Goal: Transaction & Acquisition: Download file/media

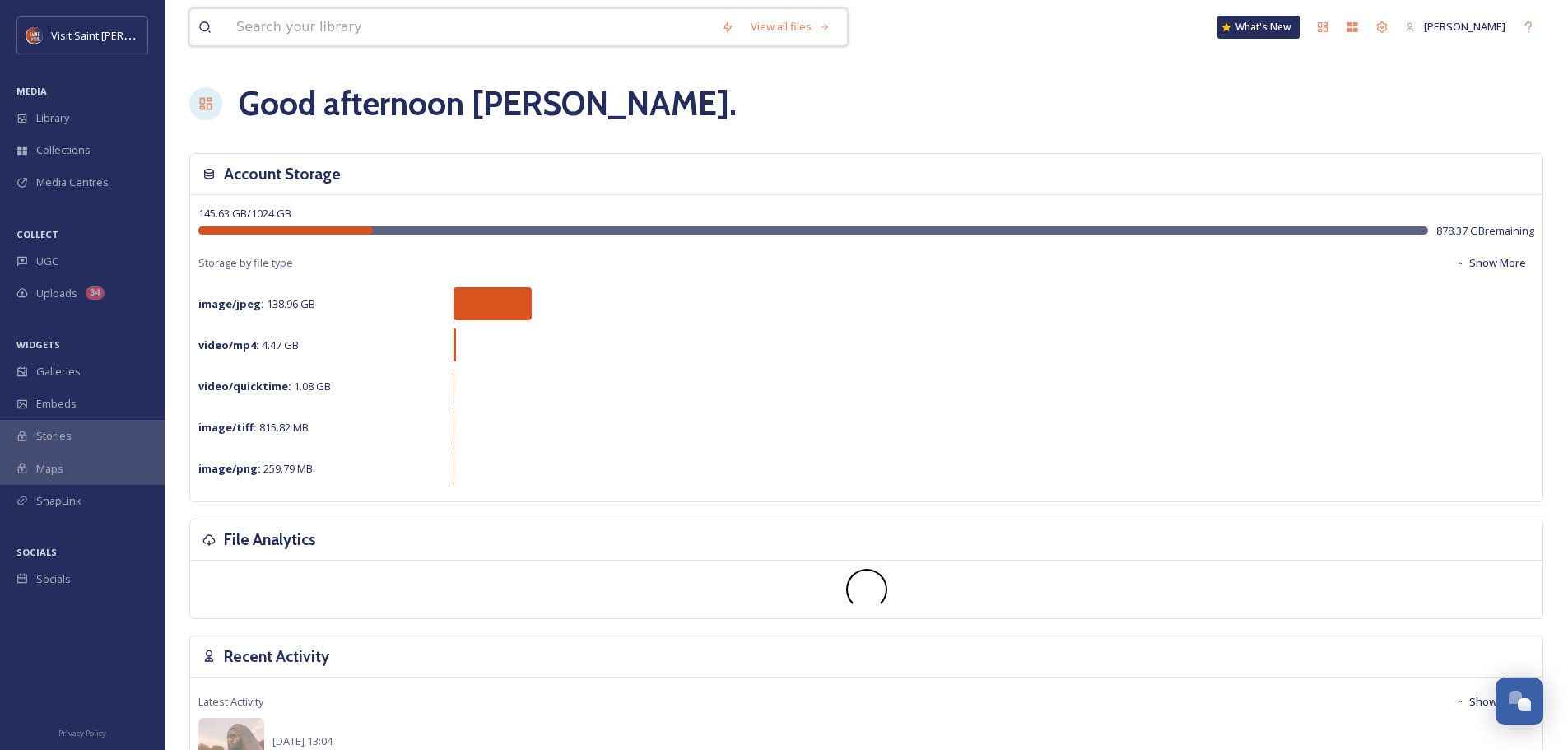
click at [403, 33] on input at bounding box center [470, 26] width 485 height 36
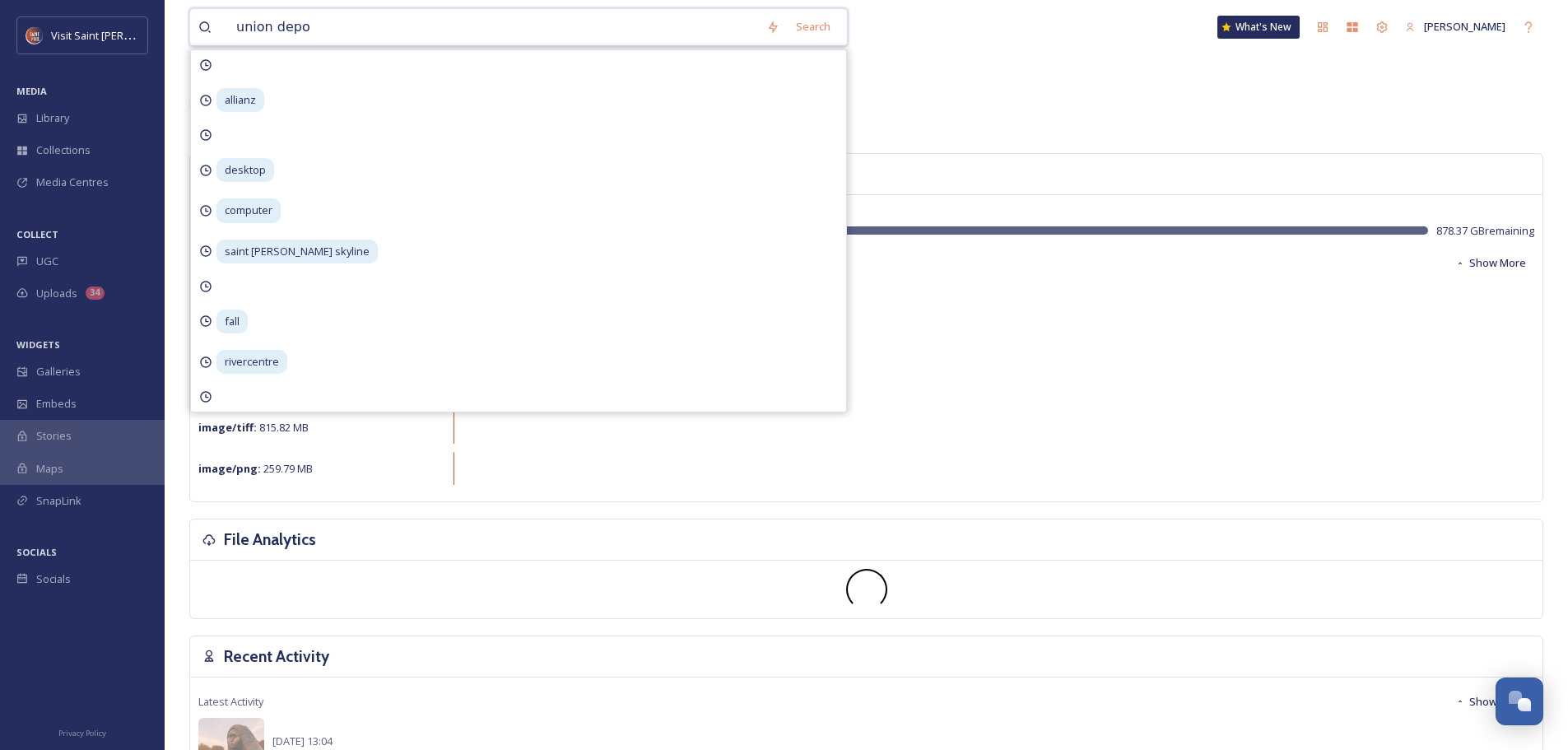
type input "union depot"
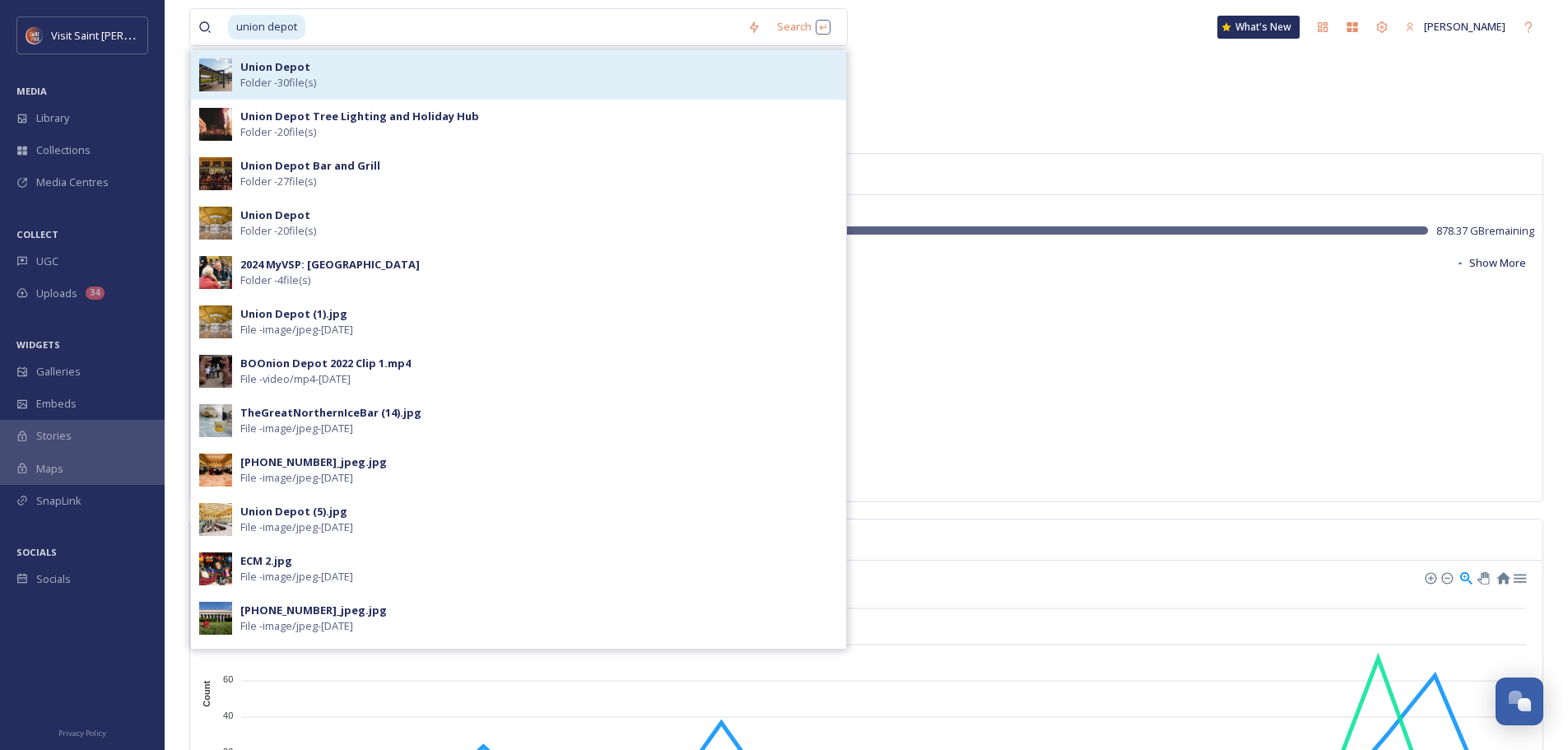
click at [349, 77] on div "Union Depot Folder - 30 file(s)" at bounding box center [539, 75] width 598 height 32
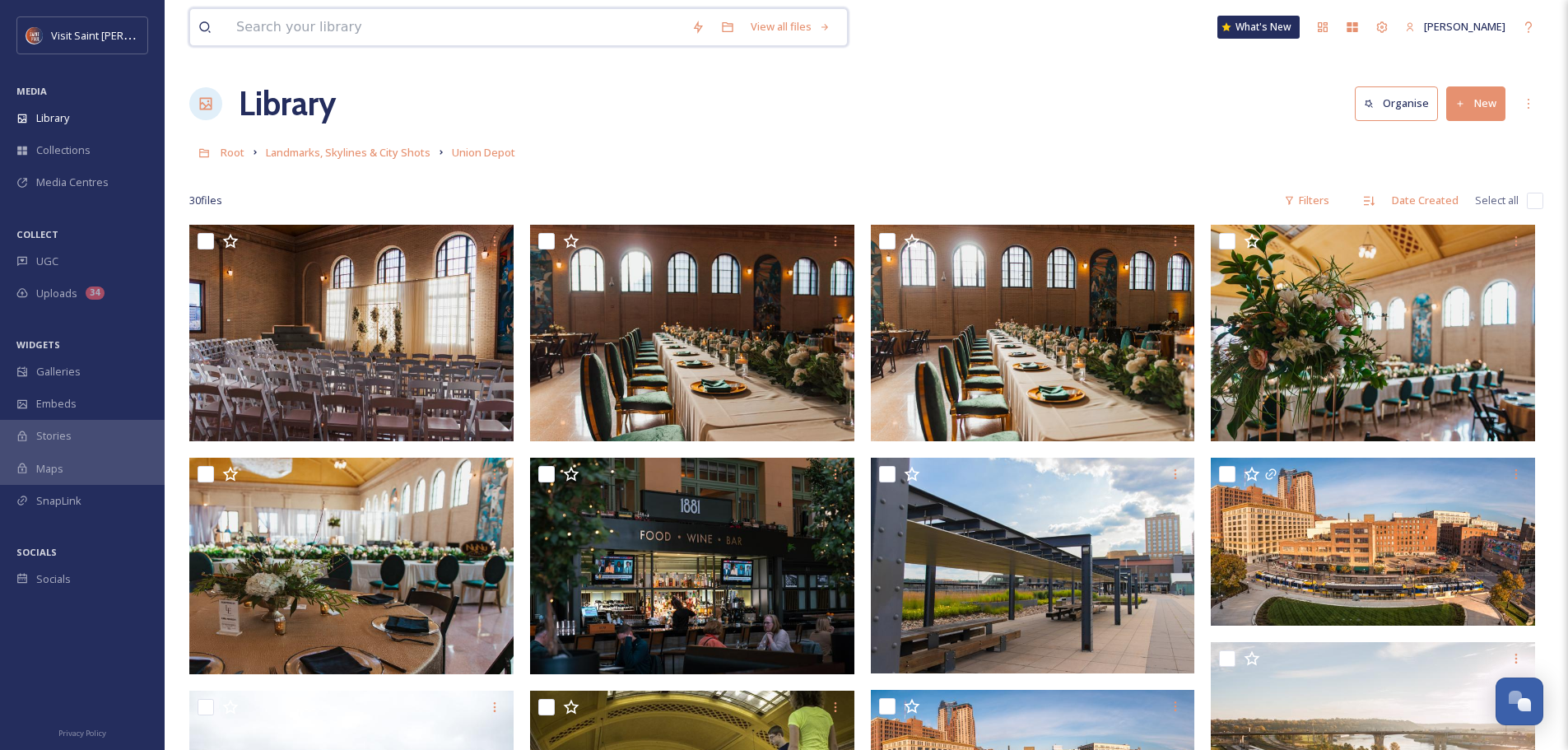
click at [355, 40] on input at bounding box center [455, 26] width 455 height 36
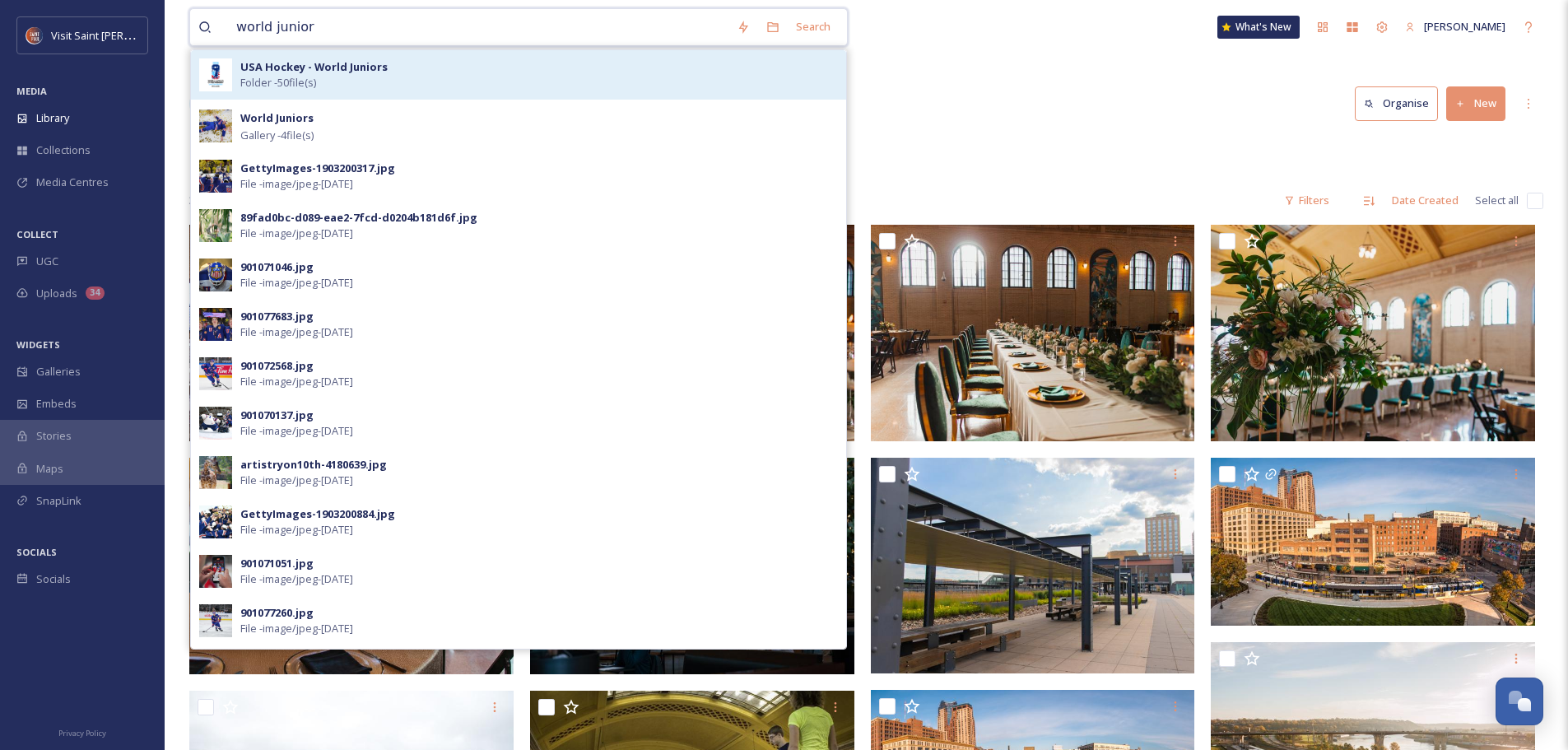
type input "world junior"
click at [351, 62] on strong "USA Hockey - World Juniors" at bounding box center [314, 66] width 148 height 15
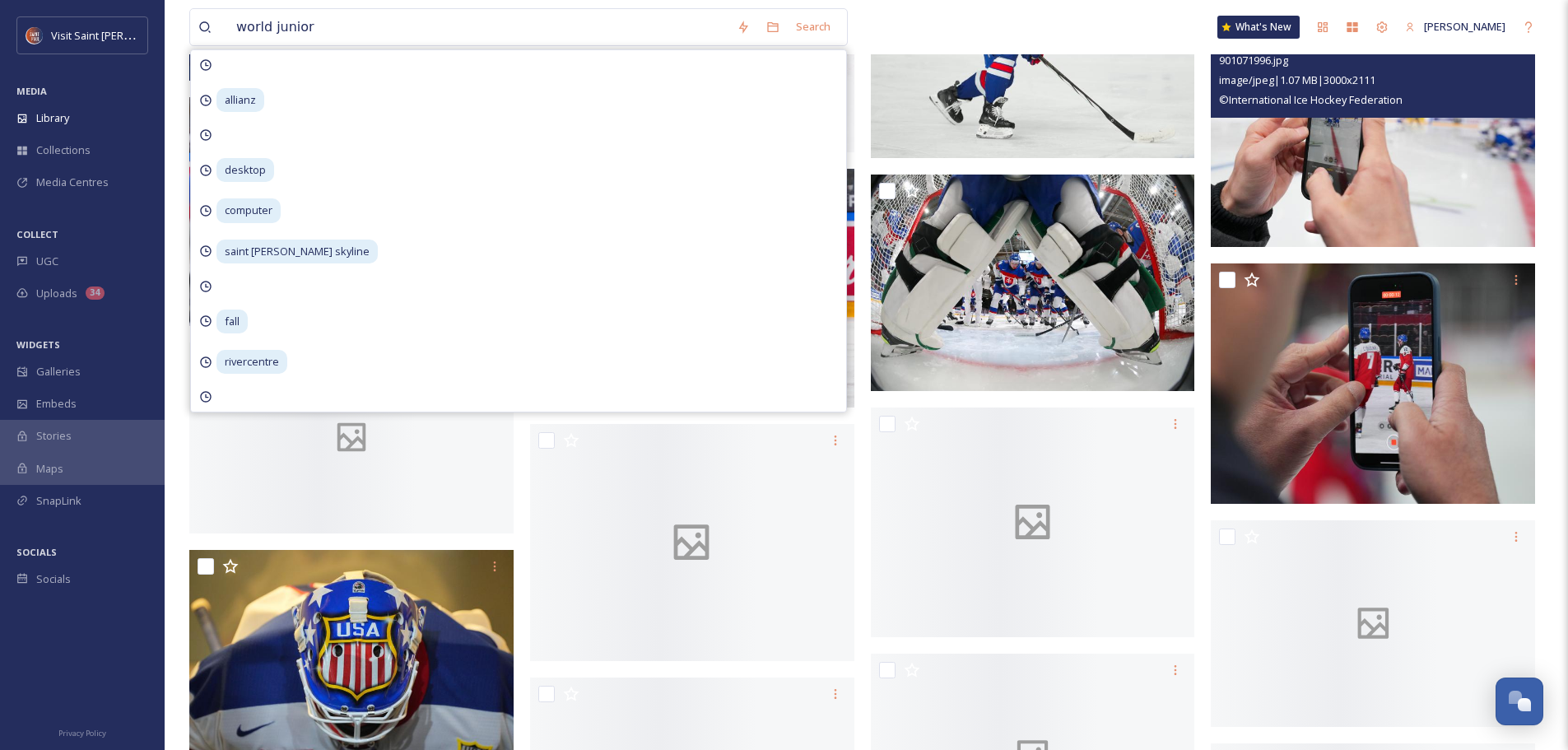
scroll to position [2141, 0]
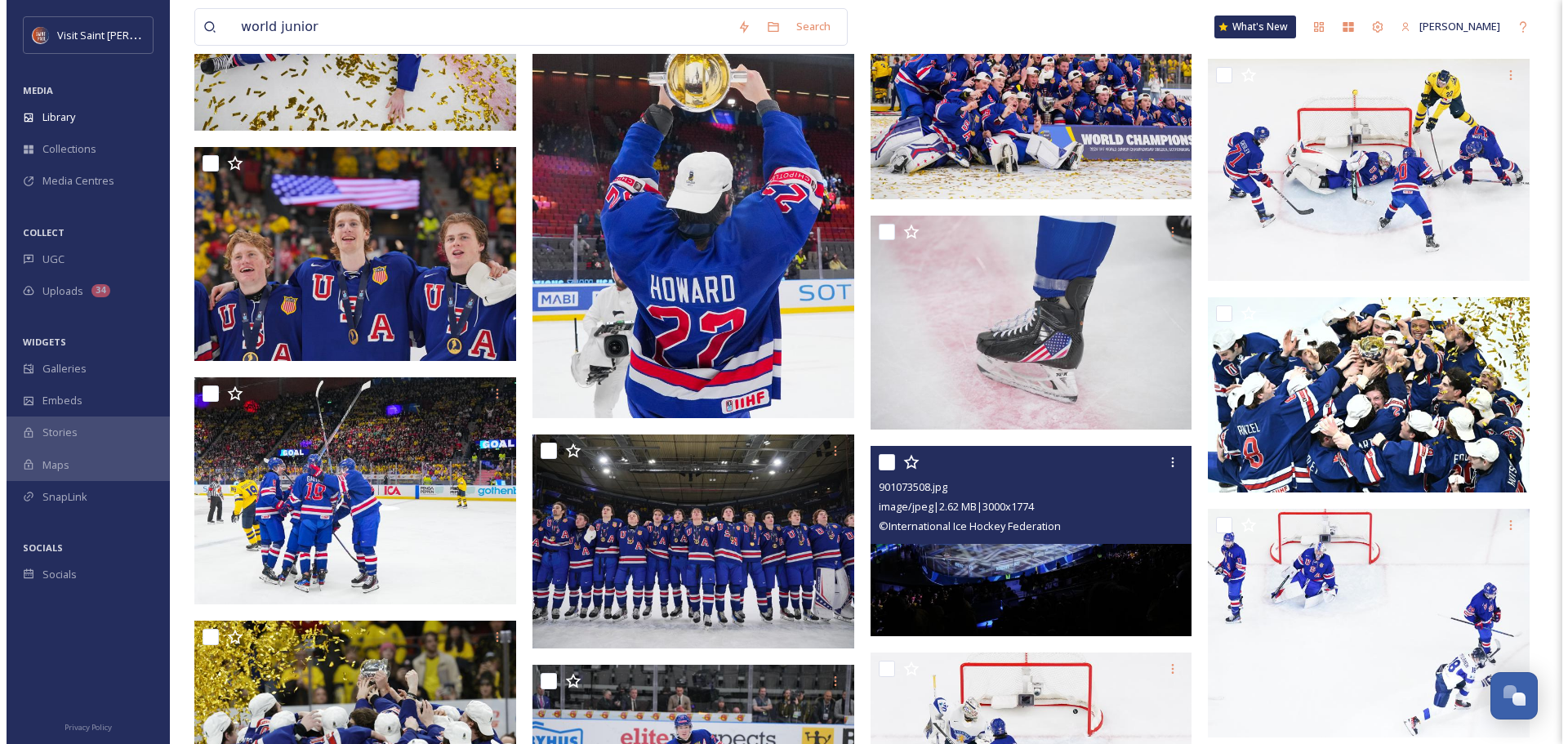
scroll to position [1126, 0]
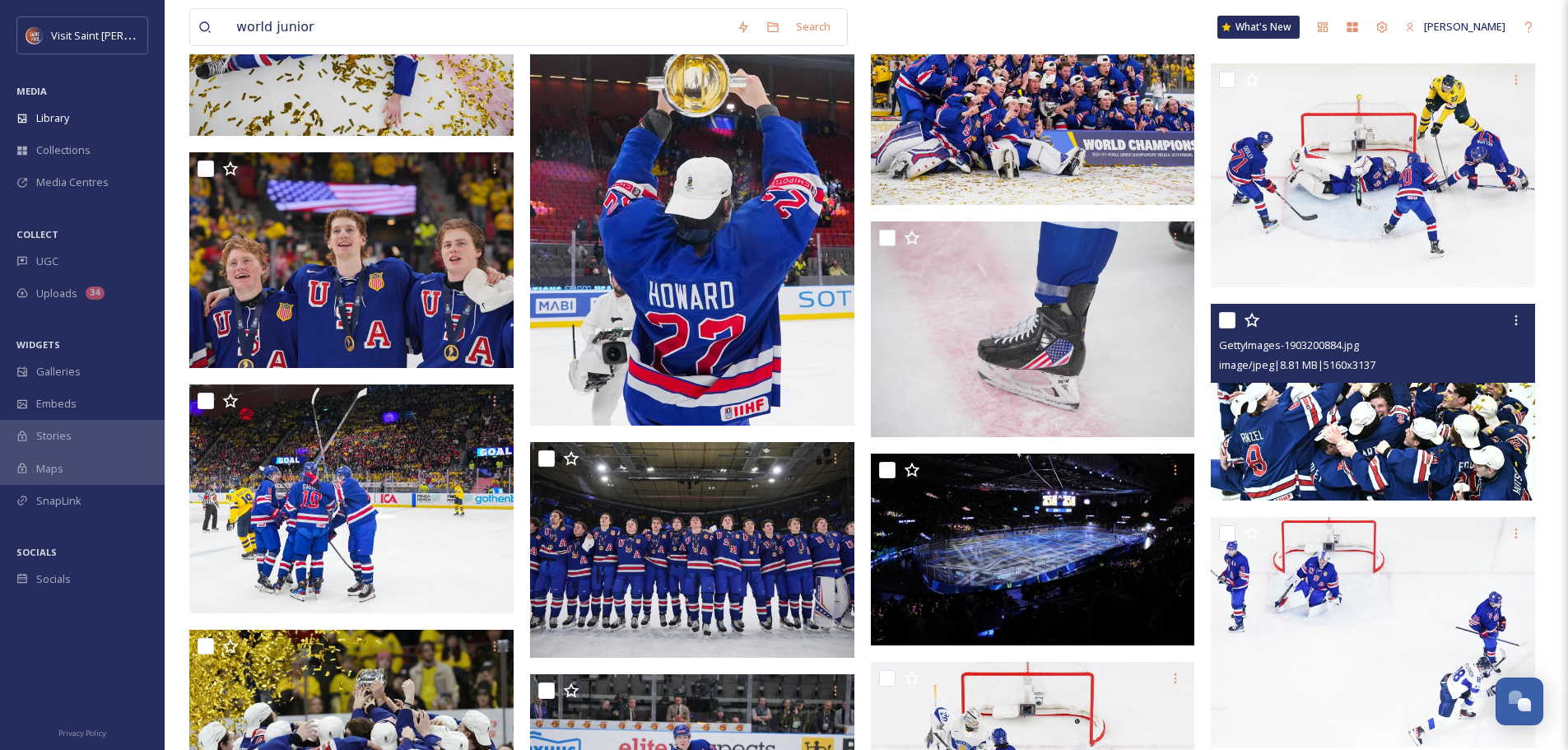
click at [1428, 425] on img at bounding box center [1373, 403] width 324 height 198
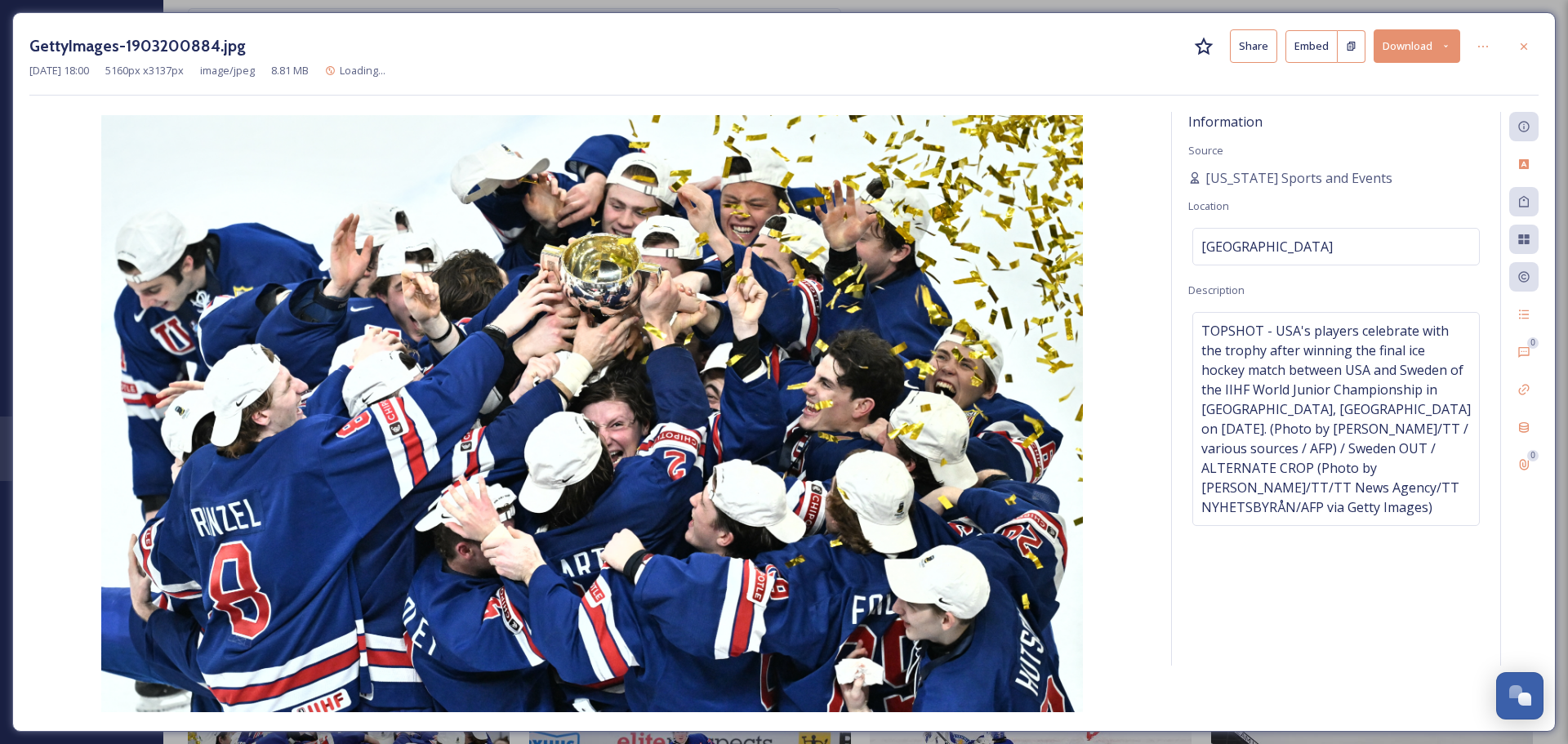
click at [1437, 57] on button "Download" at bounding box center [1416, 46] width 86 height 33
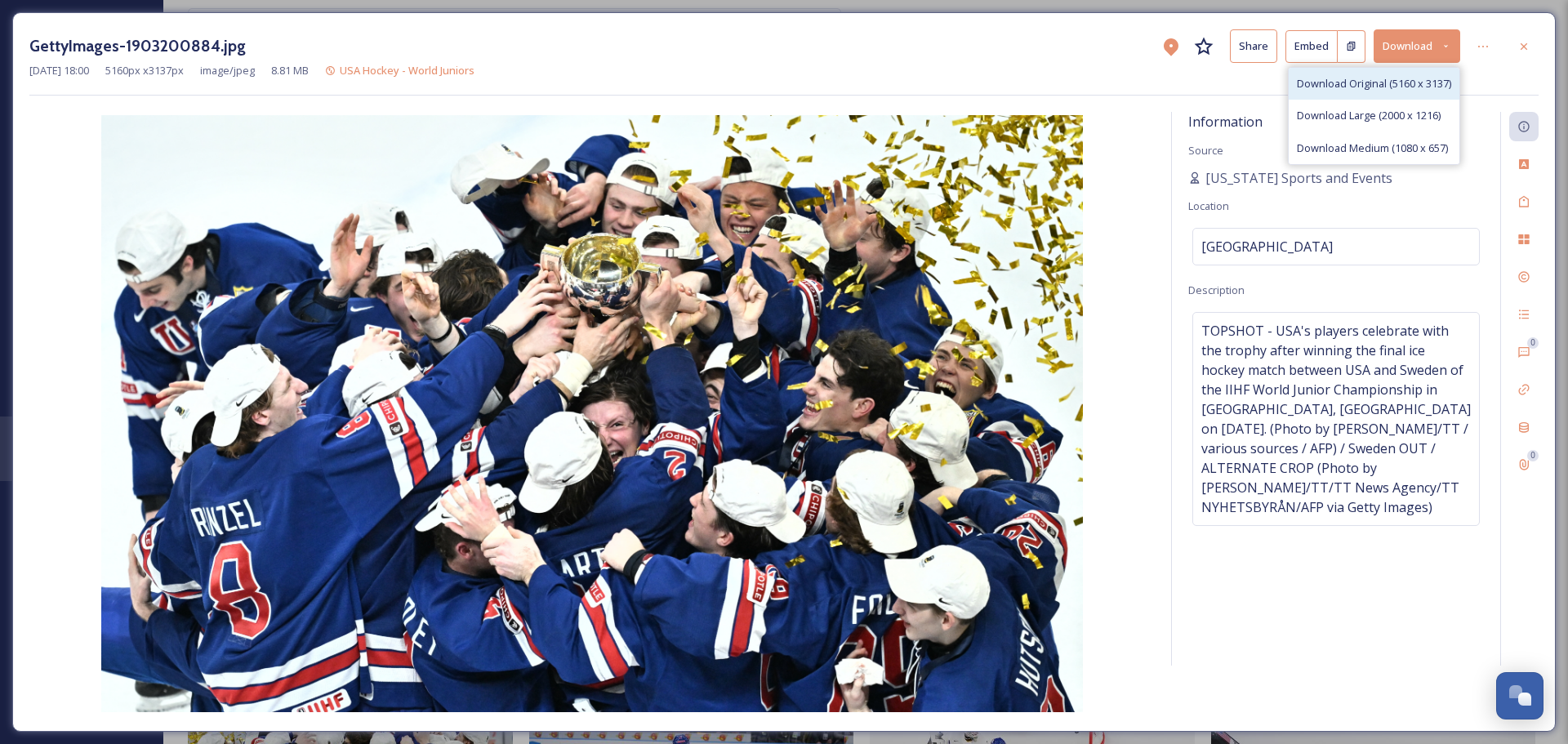
click at [1410, 97] on div "Download Original (5160 x 3137)" at bounding box center [1374, 84] width 171 height 32
